Goal: Information Seeking & Learning: Learn about a topic

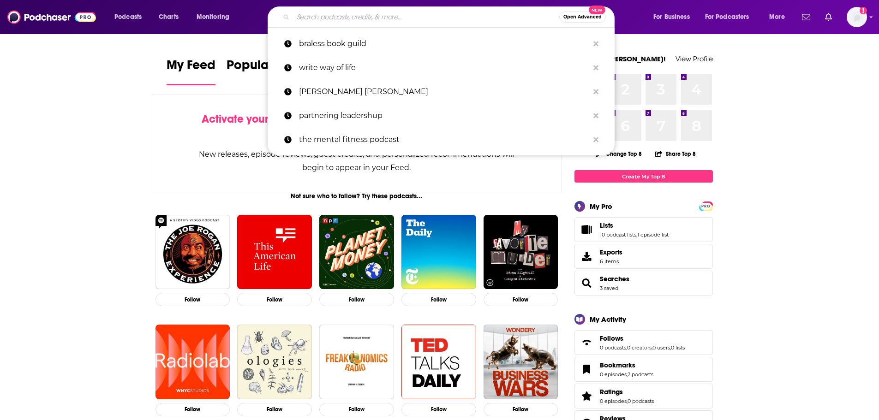
click at [371, 14] on input "Search podcasts, credits, & more..." at bounding box center [426, 17] width 266 height 15
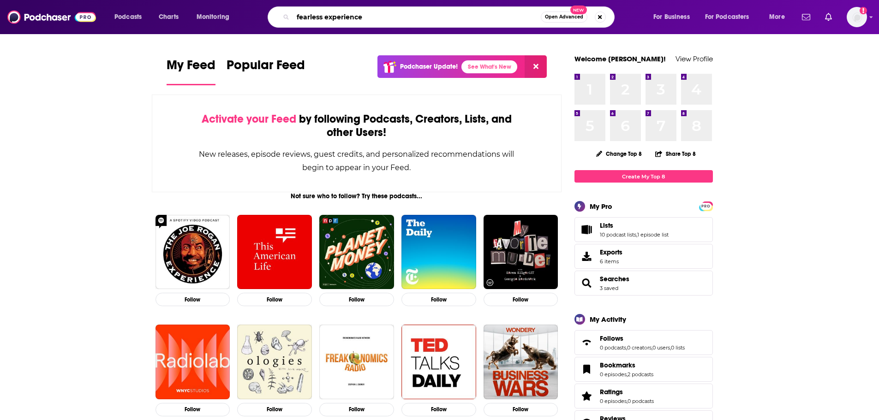
type input "fearless experience"
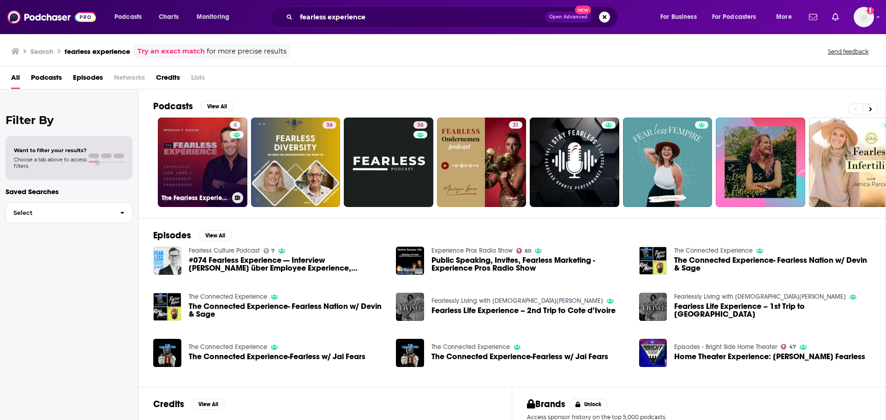
click at [196, 152] on link "4 The Fearless Experience" at bounding box center [203, 163] width 90 height 90
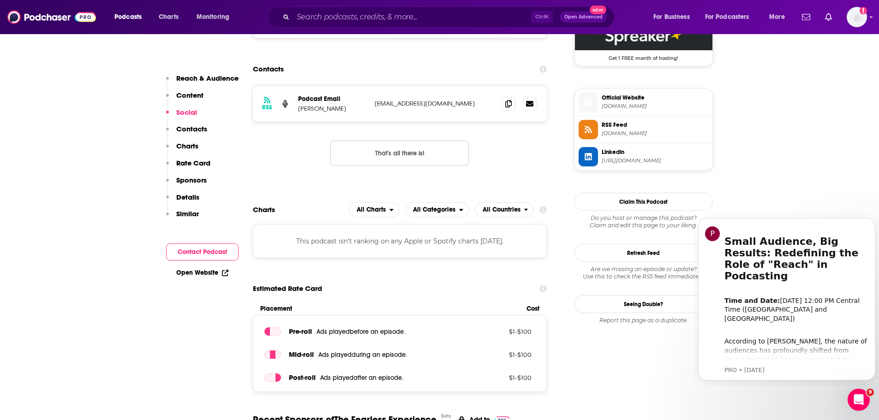
scroll to position [554, 0]
